Goal: Task Accomplishment & Management: Manage account settings

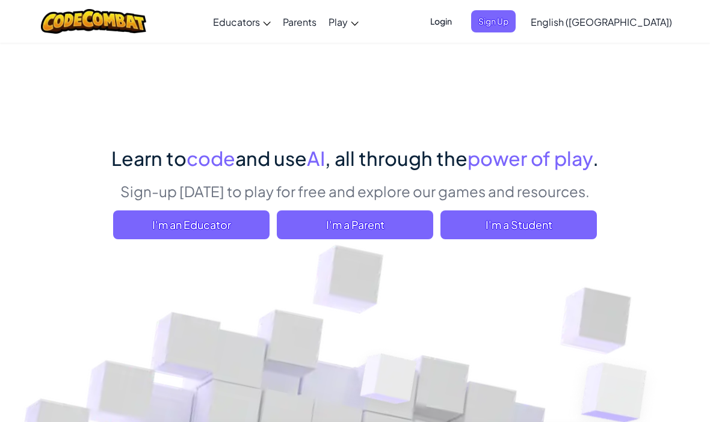
click at [482, 234] on span "I'm a Student" at bounding box center [518, 225] width 156 height 29
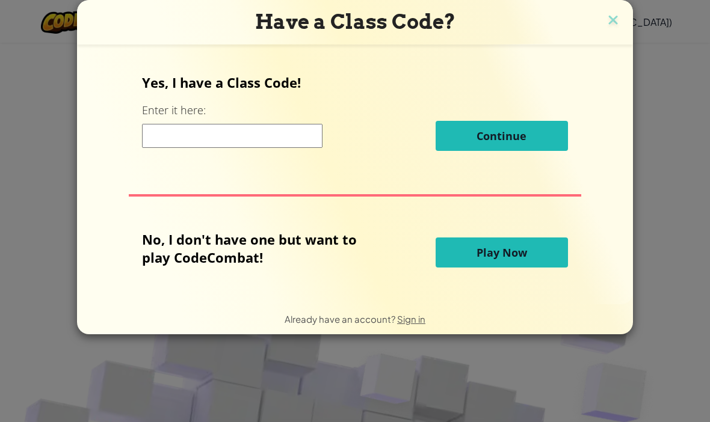
click at [606, 23] on img at bounding box center [613, 21] width 16 height 18
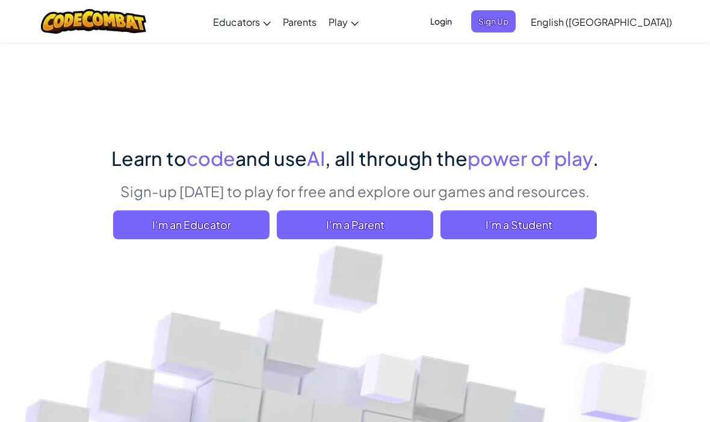
click at [459, 31] on span "Login" at bounding box center [441, 21] width 36 height 22
